Goal: Task Accomplishment & Management: Use online tool/utility

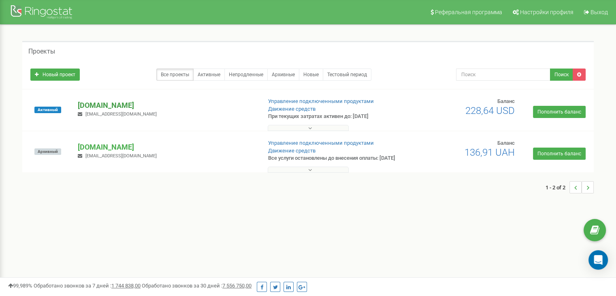
click at [134, 106] on p "[DOMAIN_NAME]" at bounding box center [166, 105] width 177 height 11
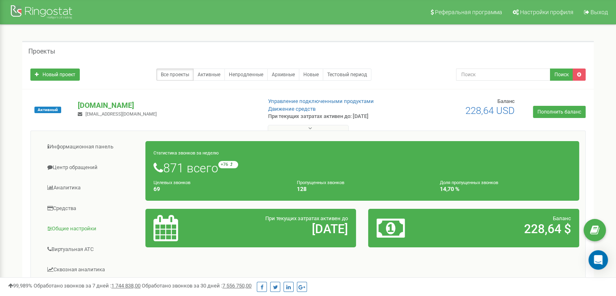
scroll to position [40, 0]
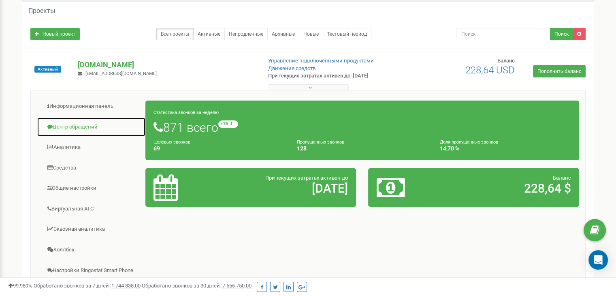
click at [92, 124] on link "Центр обращений" at bounding box center [91, 127] width 109 height 20
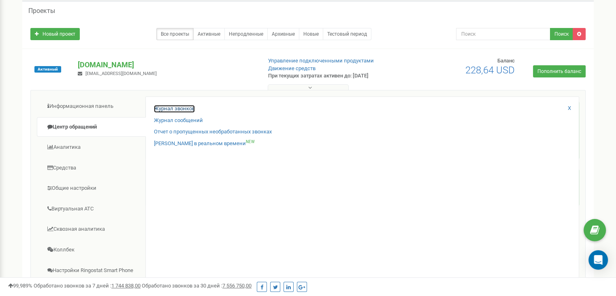
click at [177, 106] on link "Журнал звонков" at bounding box center [174, 109] width 41 height 8
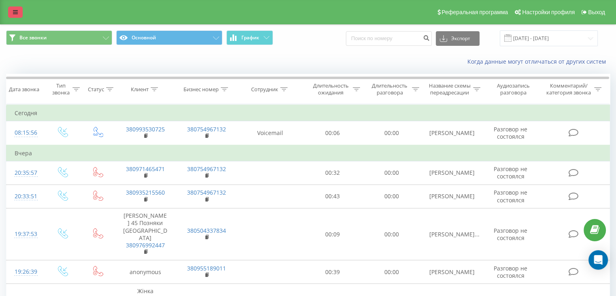
click at [18, 8] on link at bounding box center [15, 11] width 15 height 11
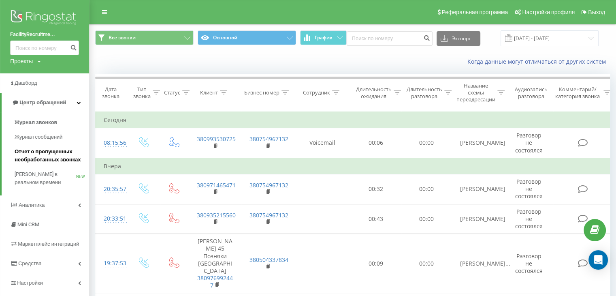
click at [47, 154] on span "Отчет о пропущенных необработанных звонках" at bounding box center [50, 155] width 70 height 16
